Goal: Task Accomplishment & Management: Complete application form

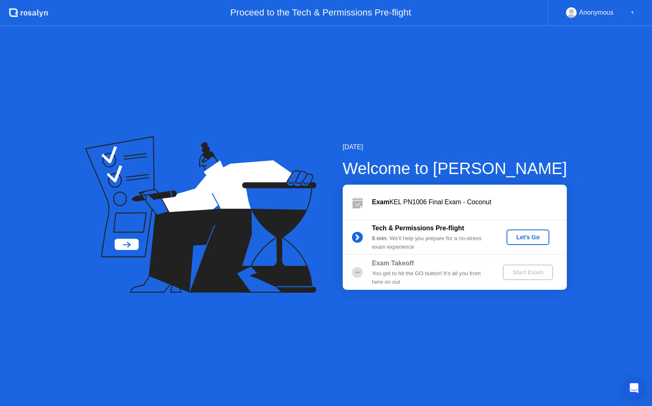
click at [493, 335] on div "[DATE] Welcome to [PERSON_NAME] Exam KEL PN1006 Final Exam - Coconut Tech & Per…" at bounding box center [326, 216] width 652 height 380
click at [521, 223] on div "Tech & Permissions Pre-flight 5 min : We’ll help you prepare for a no-stress ex…" at bounding box center [455, 237] width 224 height 35
click at [523, 243] on button "Let's Go" at bounding box center [527, 236] width 43 height 15
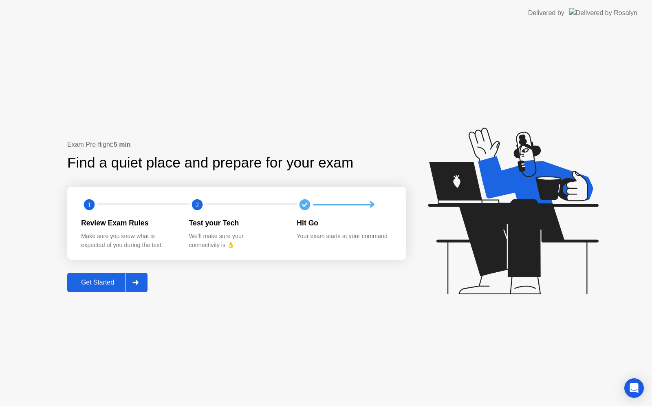
click at [138, 283] on icon at bounding box center [135, 282] width 6 height 5
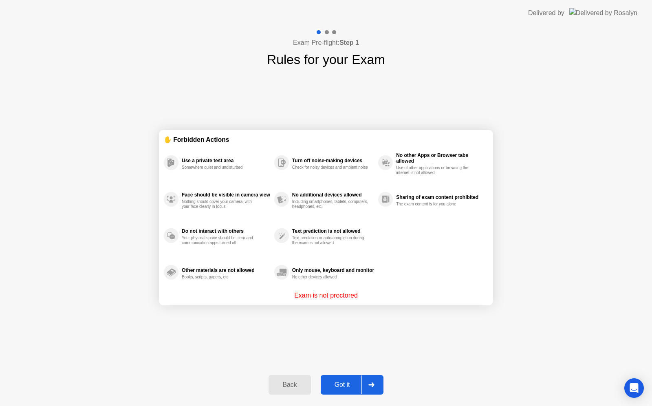
click at [370, 387] on div at bounding box center [371, 384] width 20 height 19
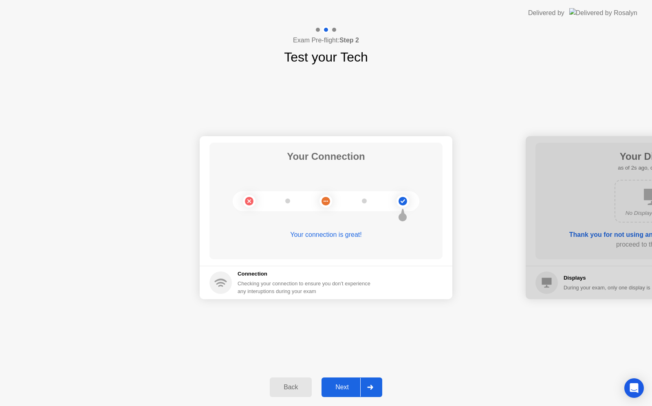
click at [370, 387] on icon at bounding box center [370, 387] width 6 height 5
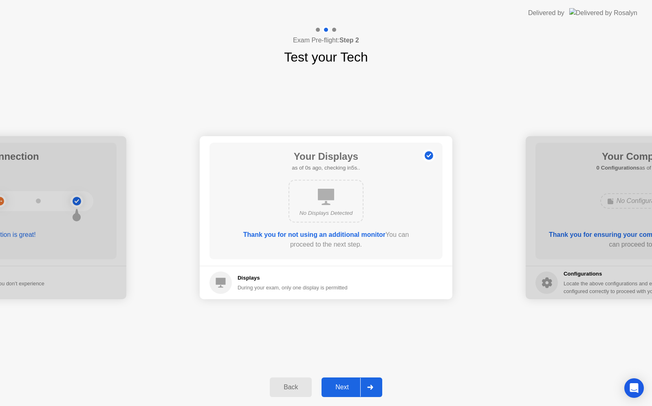
click at [370, 387] on icon at bounding box center [370, 387] width 6 height 5
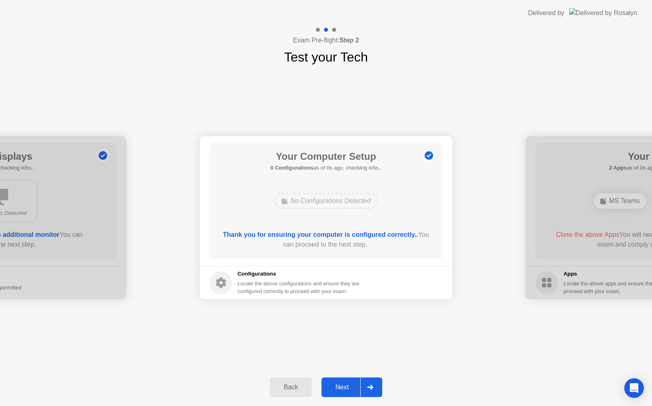
click at [370, 387] on icon at bounding box center [370, 387] width 6 height 5
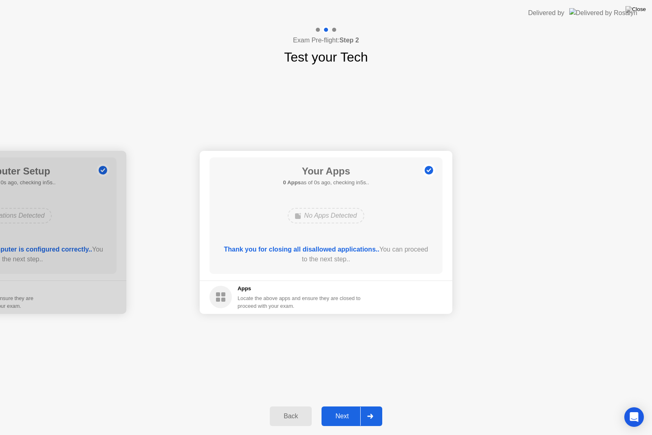
click at [369, 405] on icon at bounding box center [370, 415] width 6 height 5
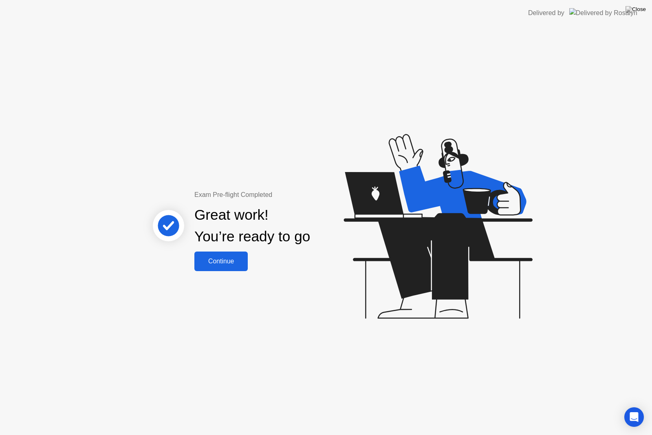
click at [224, 255] on button "Continue" at bounding box center [220, 261] width 53 height 20
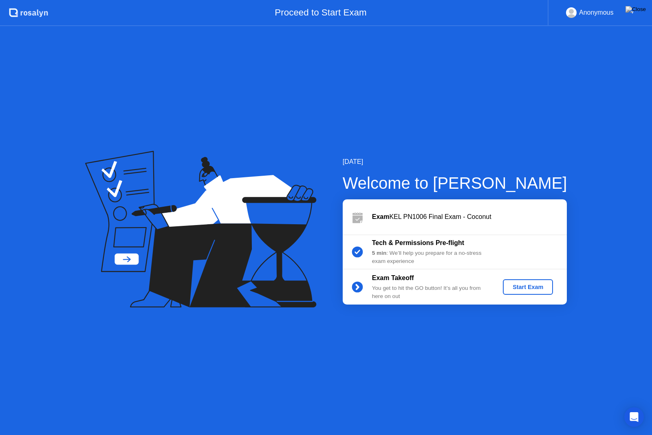
click at [522, 292] on button "Start Exam" at bounding box center [528, 286] width 50 height 15
